Goal: Ask a question

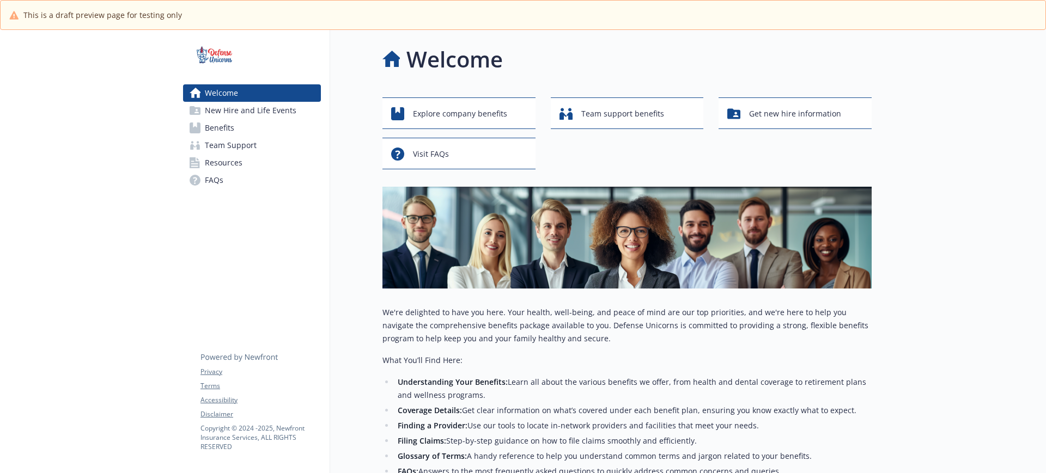
scroll to position [136, 0]
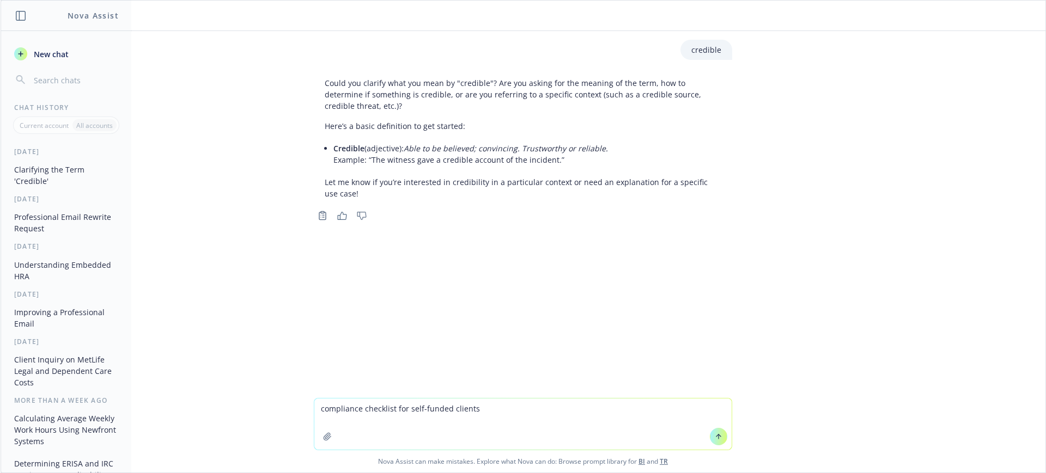
click at [317, 408] on textarea "compliance checklist for self-funded clients" at bounding box center [522, 424] width 417 height 51
type textarea "can you provide a compliance checklist for self-funded clients"
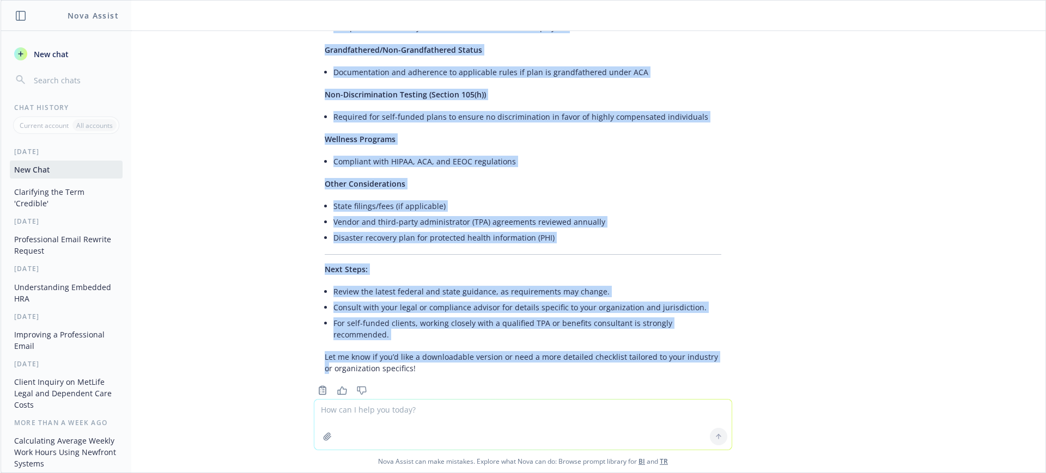
scroll to position [1042, 0]
